Goal: Transaction & Acquisition: Purchase product/service

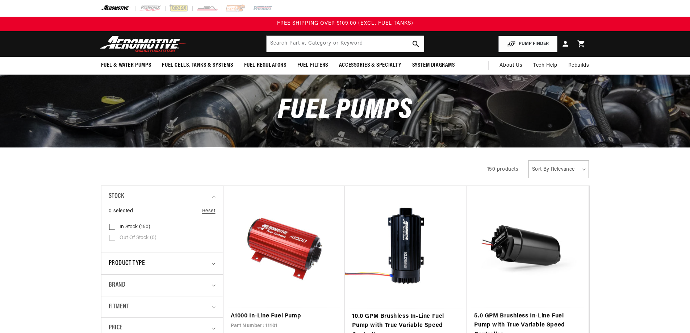
click at [208, 258] on div "Product type" at bounding box center [159, 263] width 101 height 11
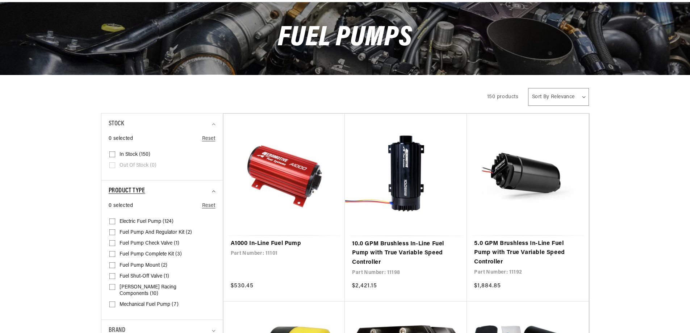
scroll to position [72, 0]
click at [208, 191] on div "Product type" at bounding box center [159, 191] width 101 height 11
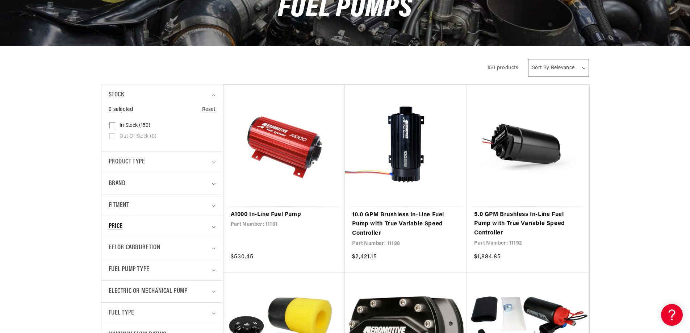
scroll to position [145, 0]
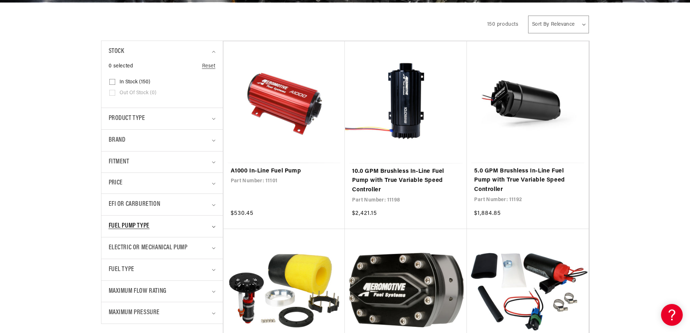
click at [183, 231] on div "Fuel Pump Type" at bounding box center [159, 226] width 101 height 11
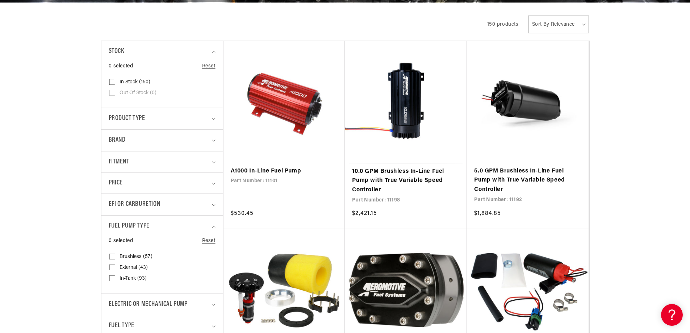
click at [133, 278] on span "In-Tank (93)" at bounding box center [133, 278] width 27 height 7
click at [115, 278] on input "In-Tank (93) In-Tank (93 products)" at bounding box center [112, 280] width 6 height 6
checkbox input "true"
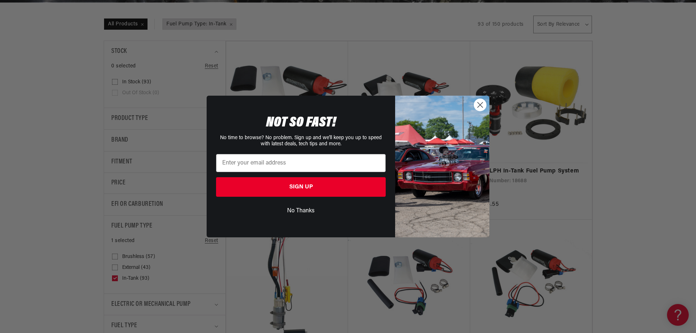
click at [480, 105] on icon "Close dialog" at bounding box center [480, 105] width 5 height 5
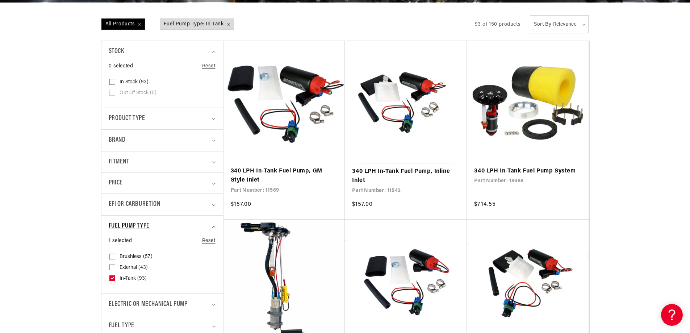
click at [213, 225] on summary "Fuel Pump Type" at bounding box center [162, 226] width 107 height 21
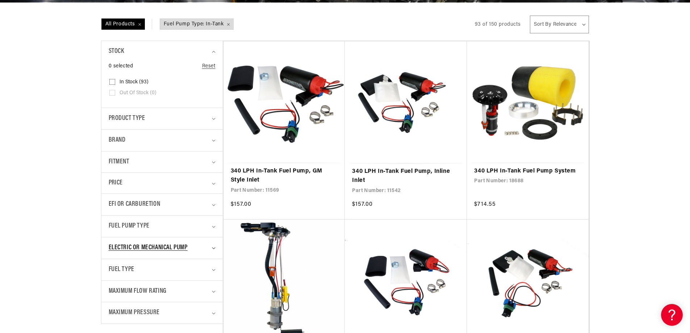
click at [200, 247] on div "Electric or Mechanical Pump" at bounding box center [159, 248] width 101 height 11
click at [132, 278] on span "Electric (93)" at bounding box center [133, 278] width 27 height 7
click at [115, 278] on input "Electric (93) Electric (93 products)" at bounding box center [112, 280] width 6 height 6
checkbox input "true"
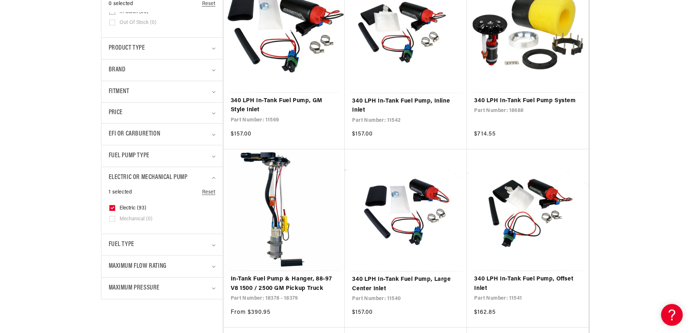
scroll to position [217, 0]
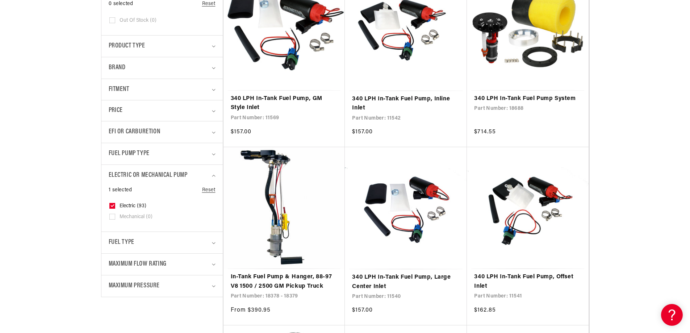
click at [216, 172] on details "Electric or Mechanical Pump 1 selected Reset Electric or Mechanical Pump Electr…" at bounding box center [161, 198] width 121 height 67
click at [193, 243] on div "Fuel Type" at bounding box center [159, 242] width 101 height 11
click at [124, 270] on span "E85 (25)" at bounding box center [129, 273] width 19 height 7
click at [115, 271] on input "E85 (25) E85 (25 products)" at bounding box center [112, 274] width 6 height 6
checkbox input "true"
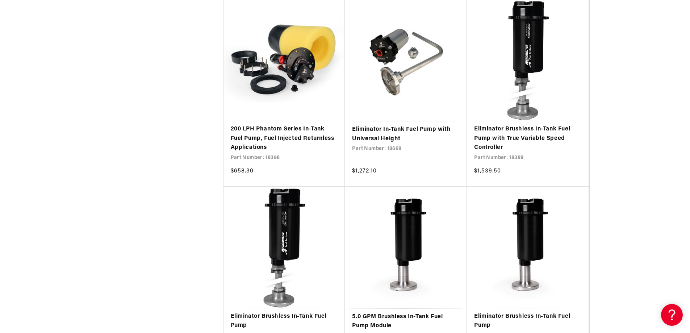
scroll to position [1160, 0]
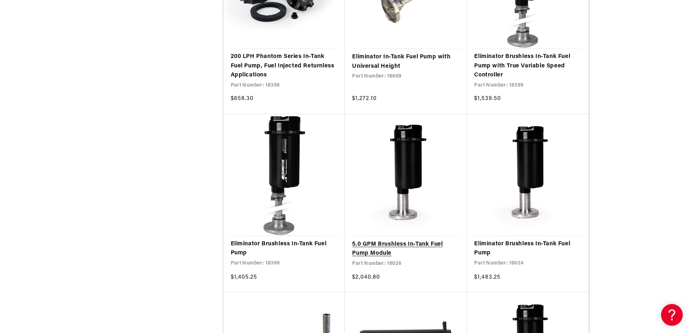
click at [371, 252] on link "5.0 GPM Brushless In-Tank Fuel Pump Module" at bounding box center [406, 249] width 108 height 18
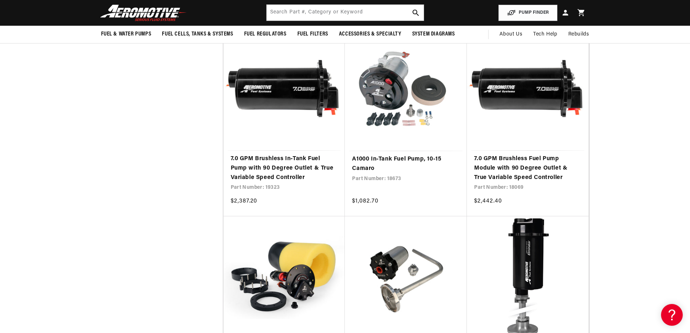
scroll to position [761, 0]
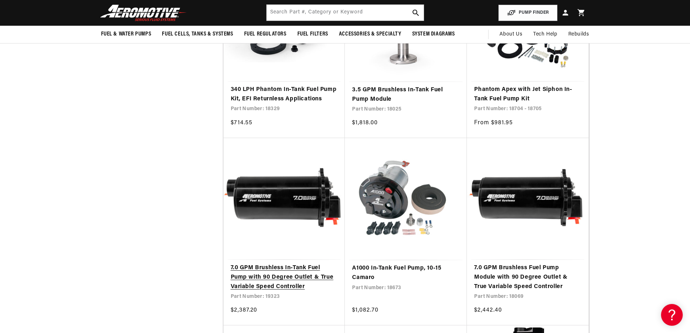
click at [266, 278] on link "7.0 GPM Brushless In-Tank Fuel Pump with 90 Degree Outlet & True Variable Speed…" at bounding box center [284, 277] width 107 height 28
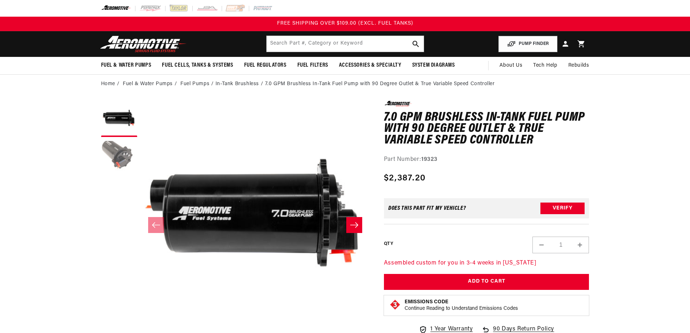
click at [112, 154] on button "Load image 2 in gallery view" at bounding box center [119, 159] width 36 height 36
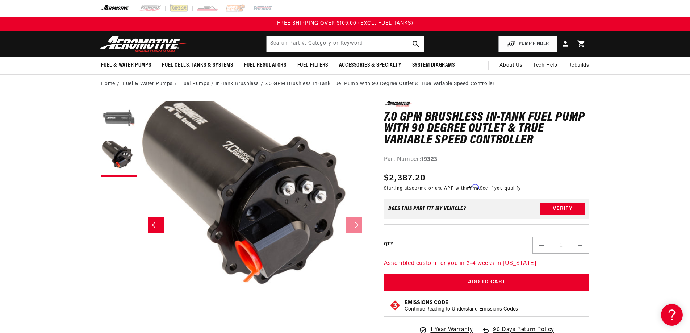
click at [121, 118] on button "Load image 1 in gallery view" at bounding box center [119, 119] width 36 height 36
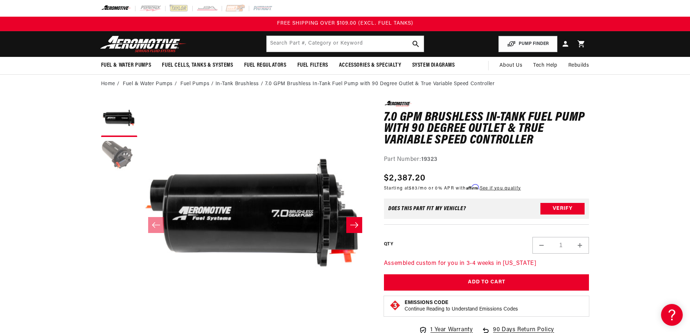
click at [119, 155] on button "Load image 2 in gallery view" at bounding box center [119, 159] width 36 height 36
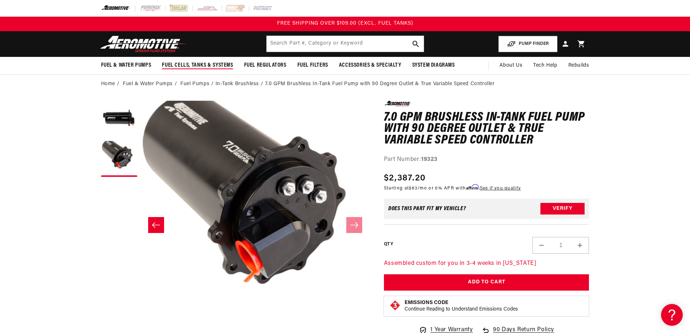
scroll to position [0, 229]
